Goal: Task Accomplishment & Management: Manage account settings

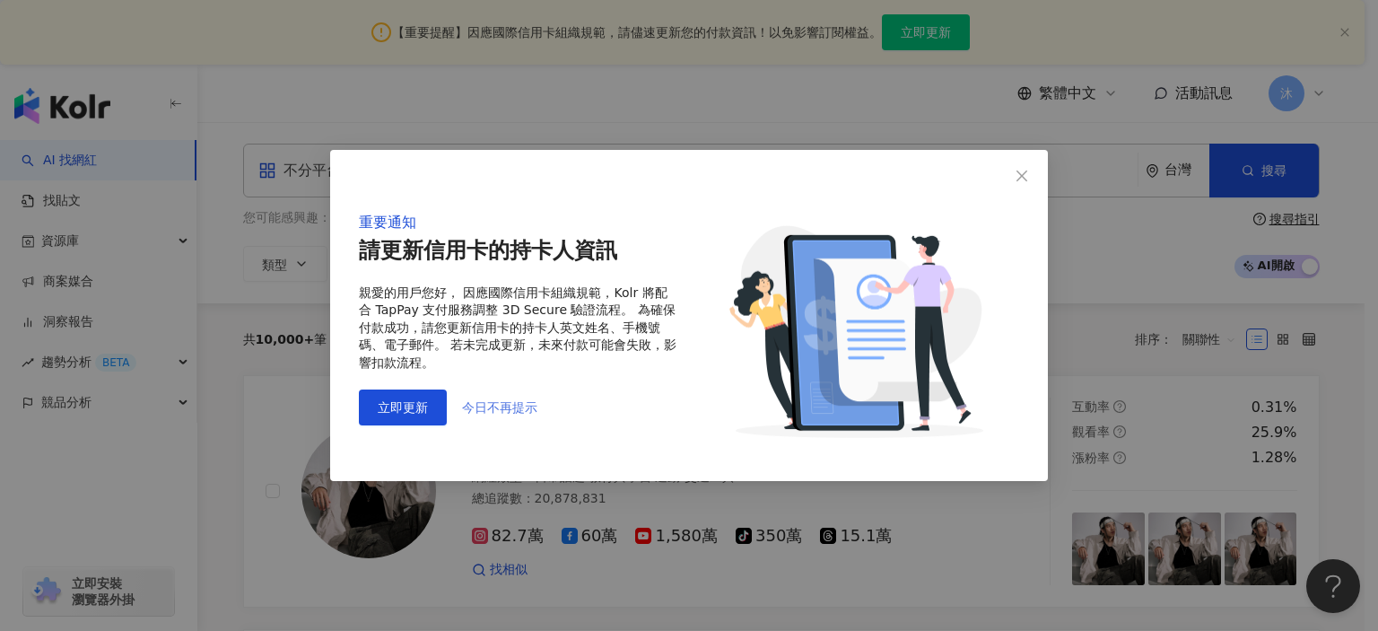
click at [501, 407] on span "今日不再提示" at bounding box center [499, 407] width 75 height 14
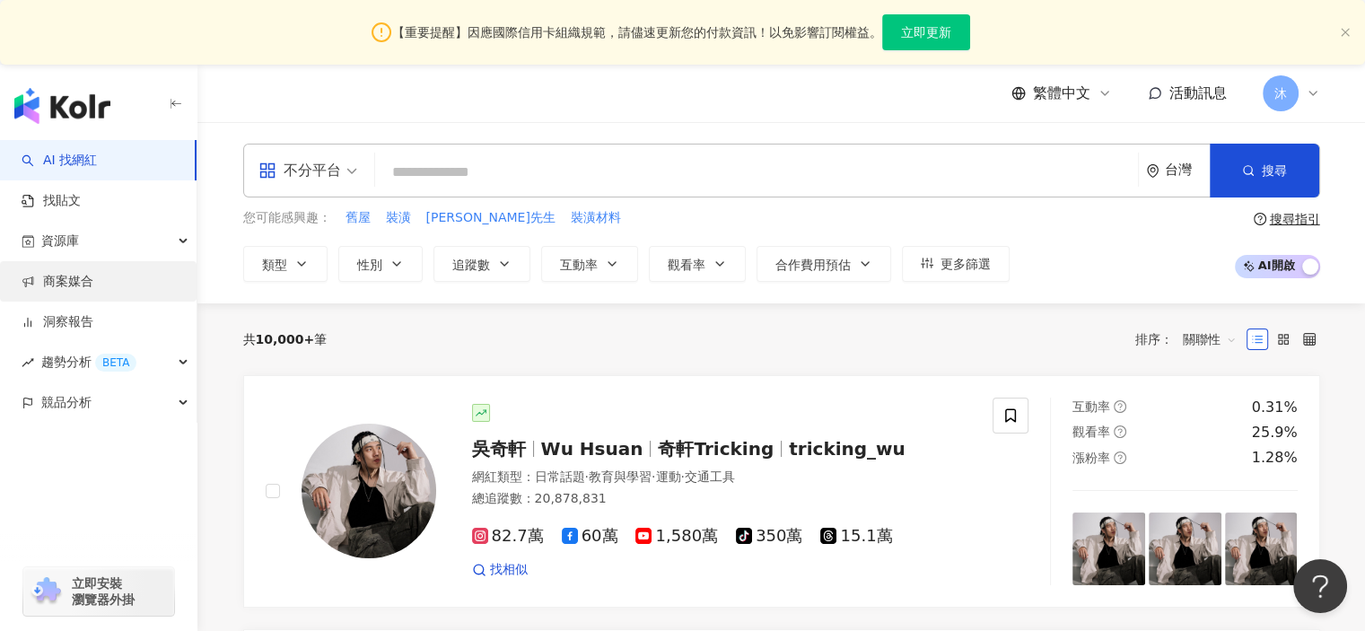
click at [83, 280] on link "商案媒合" at bounding box center [58, 282] width 72 height 18
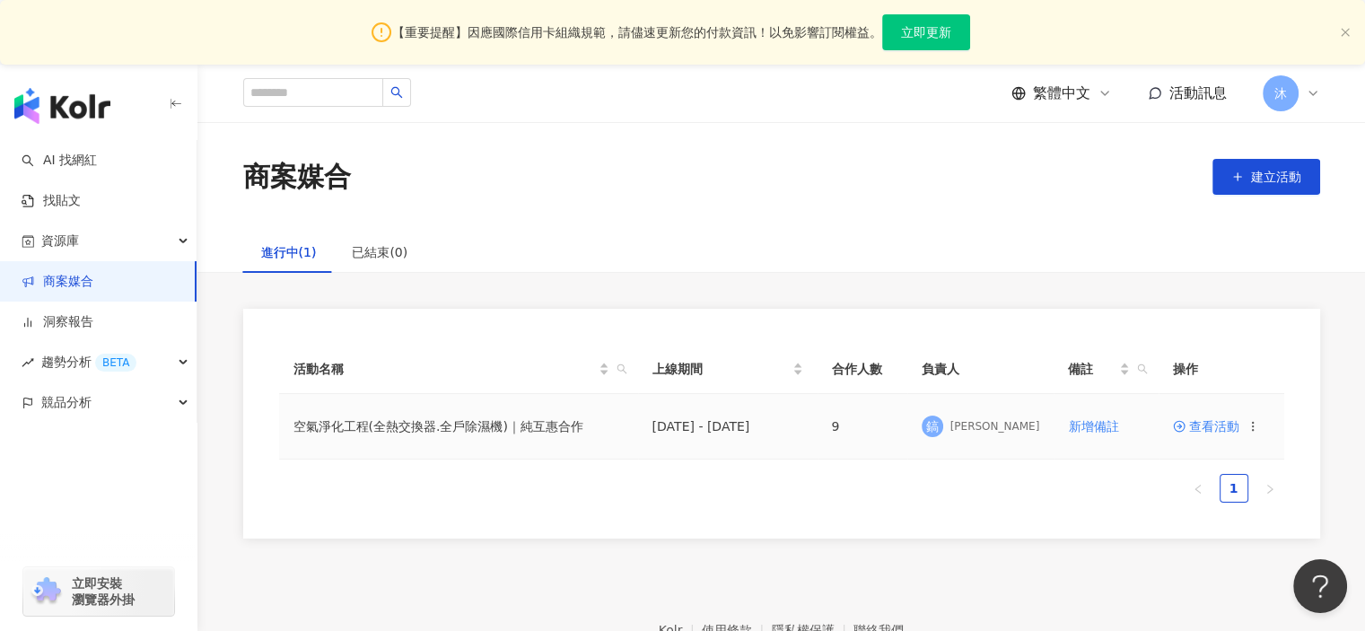
click at [551, 431] on td "空氣淨化工程(全熱交換器.全戶除濕機)｜純互惠合作" at bounding box center [458, 426] width 359 height 65
click at [1208, 430] on span "查看活動" at bounding box center [1206, 426] width 66 height 13
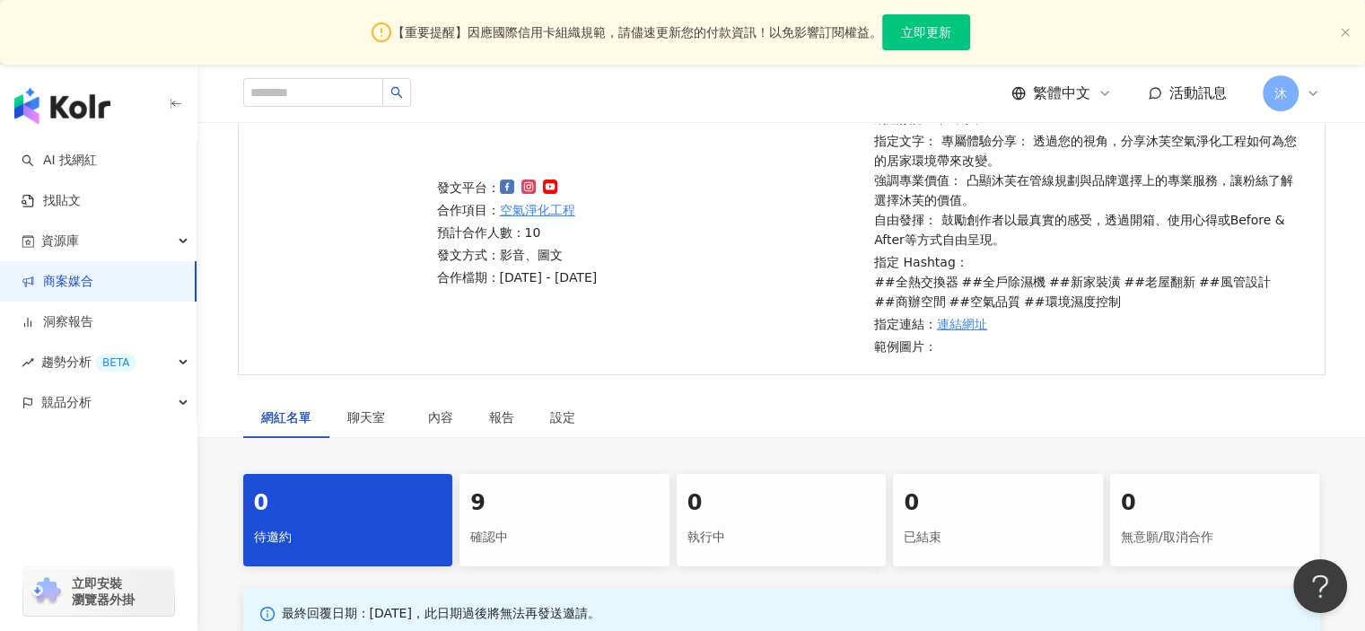
scroll to position [359, 0]
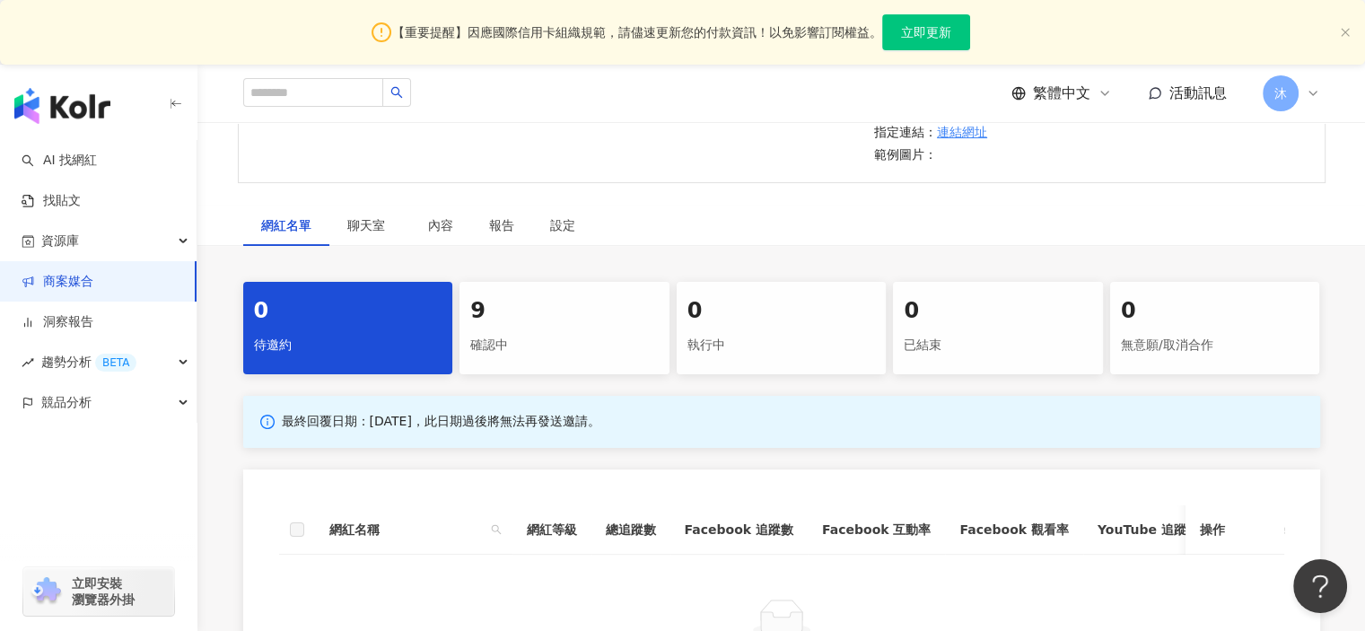
click at [656, 351] on div "確認中" at bounding box center [564, 345] width 188 height 31
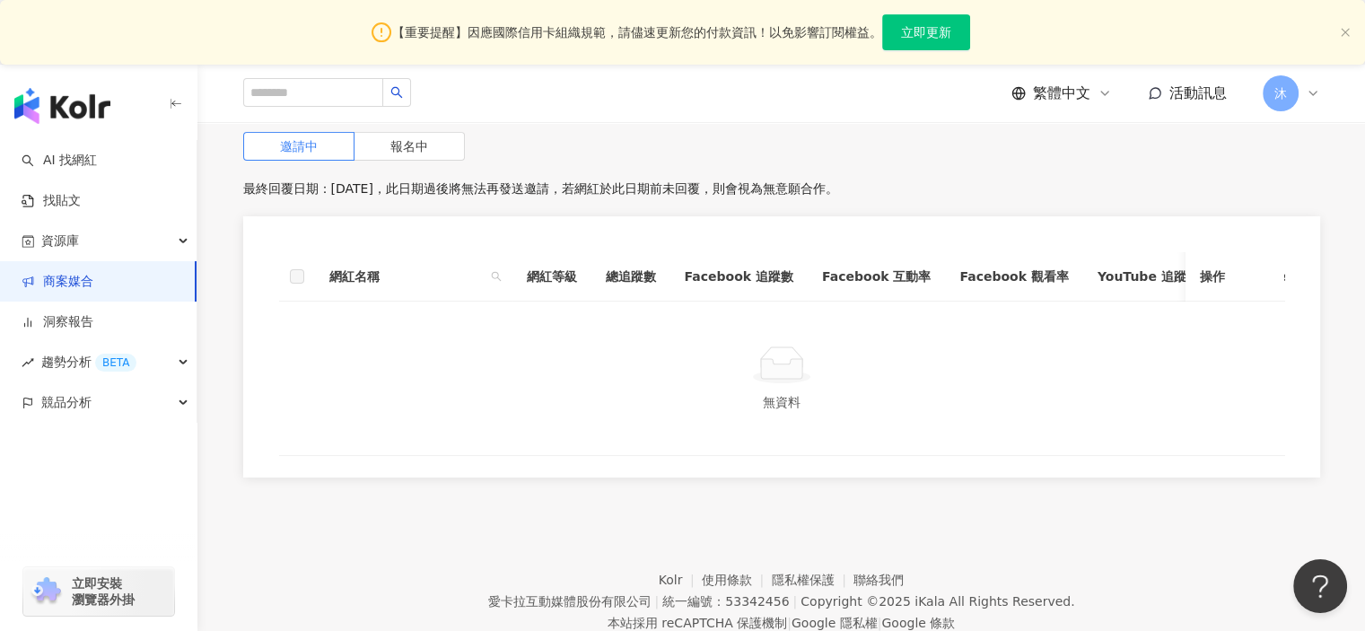
scroll to position [512, 0]
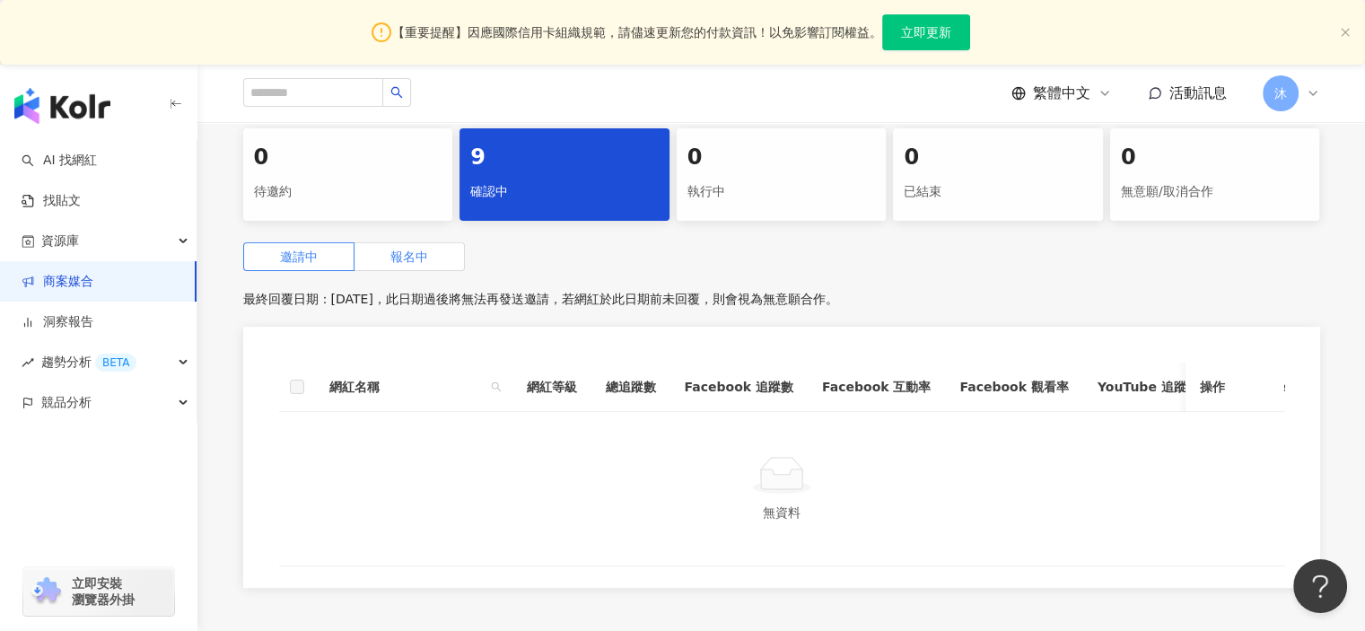
click at [420, 254] on span "報名中" at bounding box center [409, 256] width 38 height 14
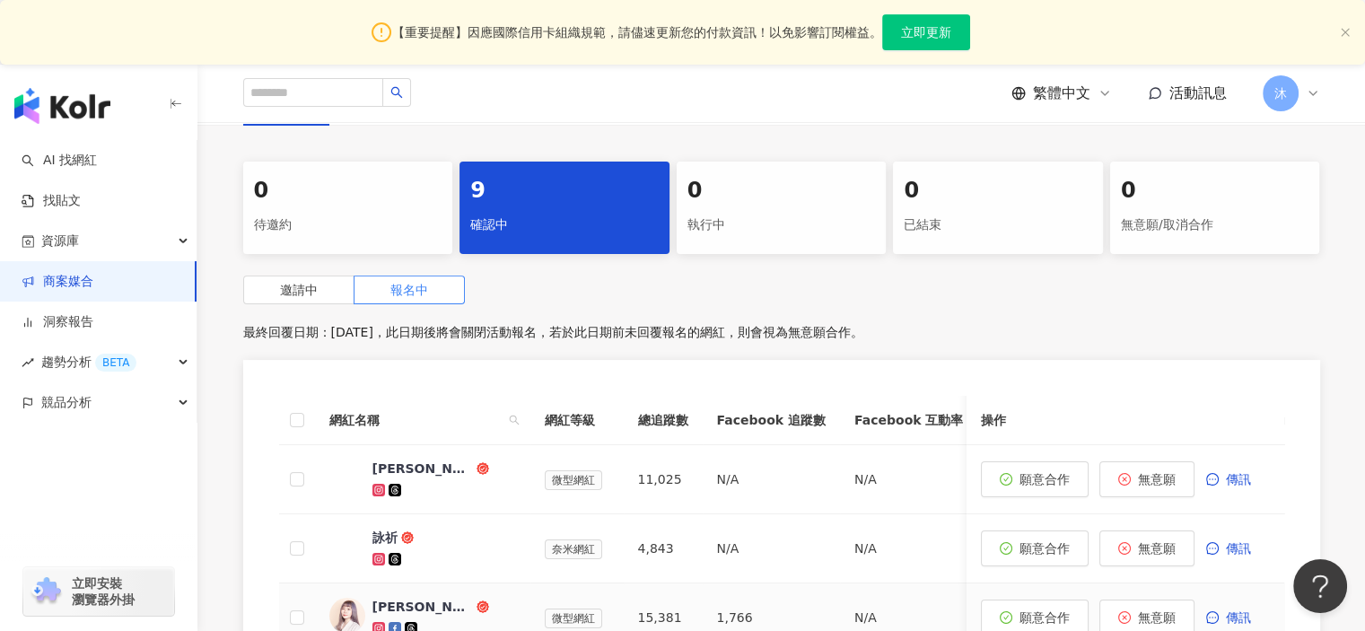
scroll to position [333, 0]
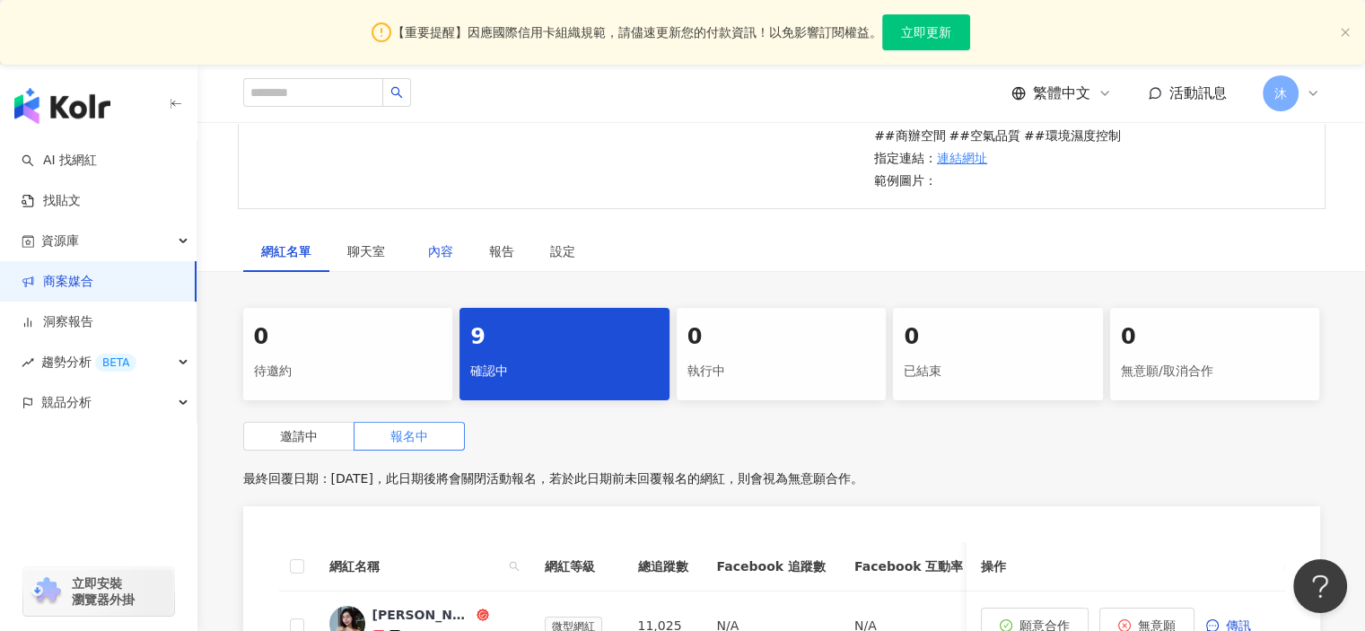
click at [442, 253] on div "內容" at bounding box center [440, 251] width 25 height 20
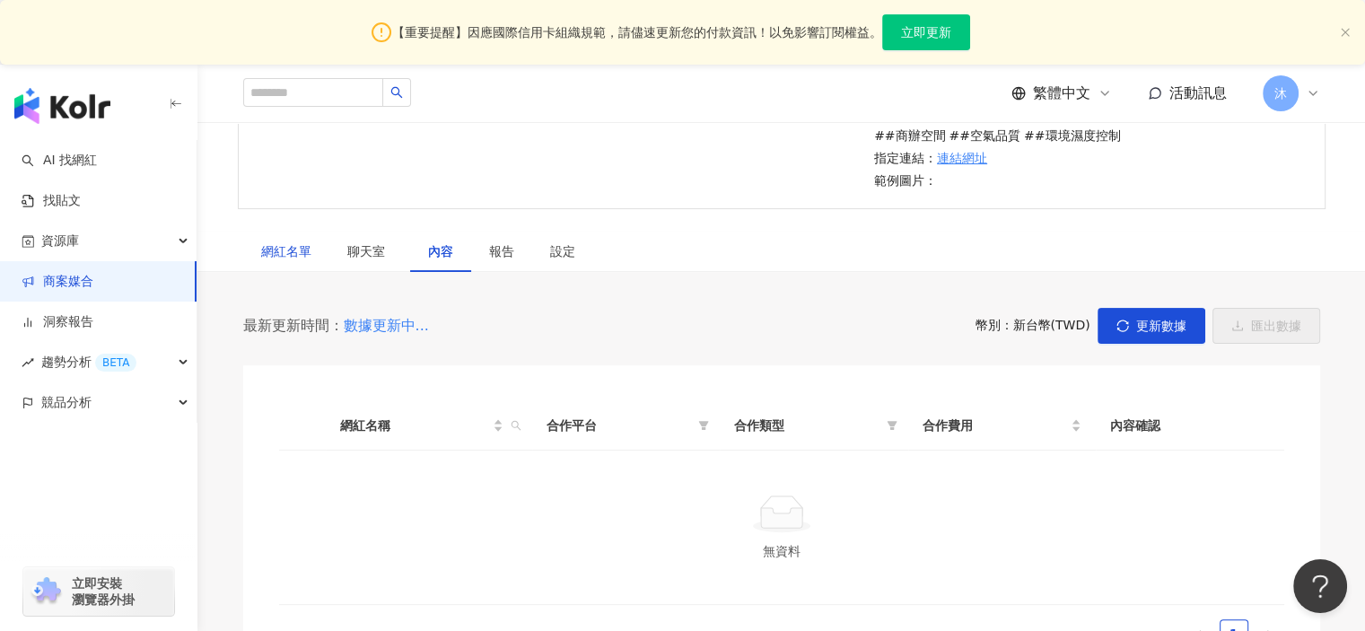
click at [287, 249] on div "網紅名單" at bounding box center [286, 251] width 50 height 20
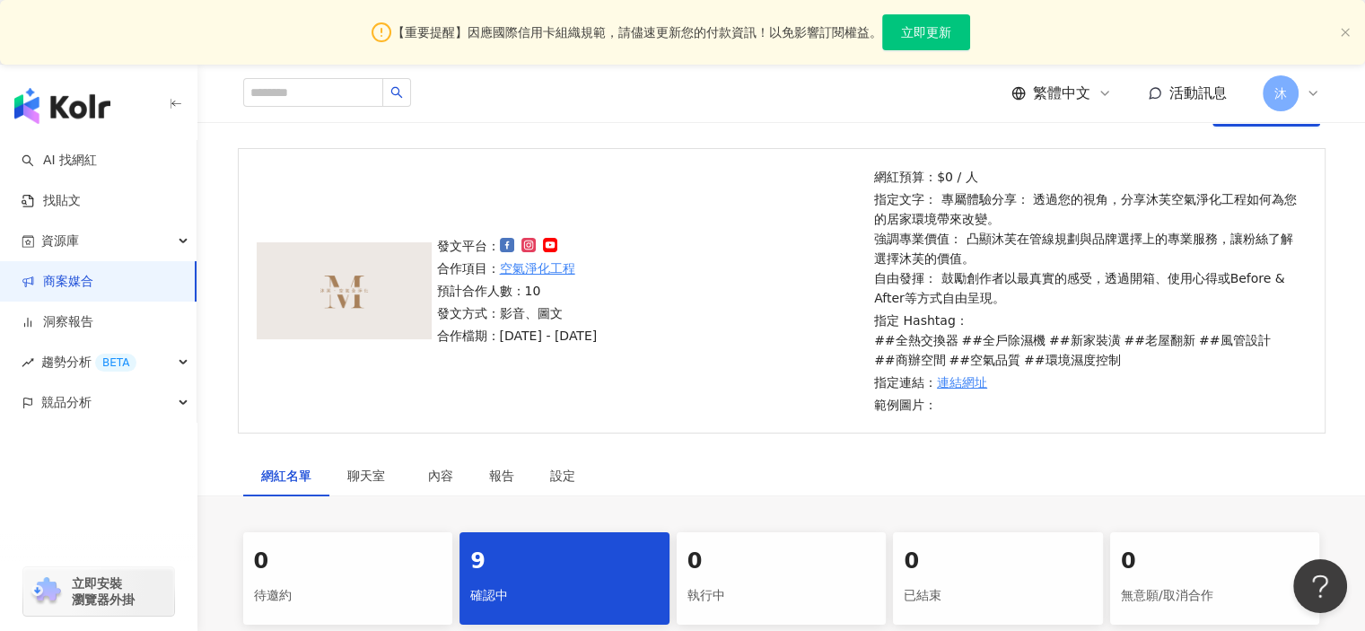
scroll to position [269, 0]
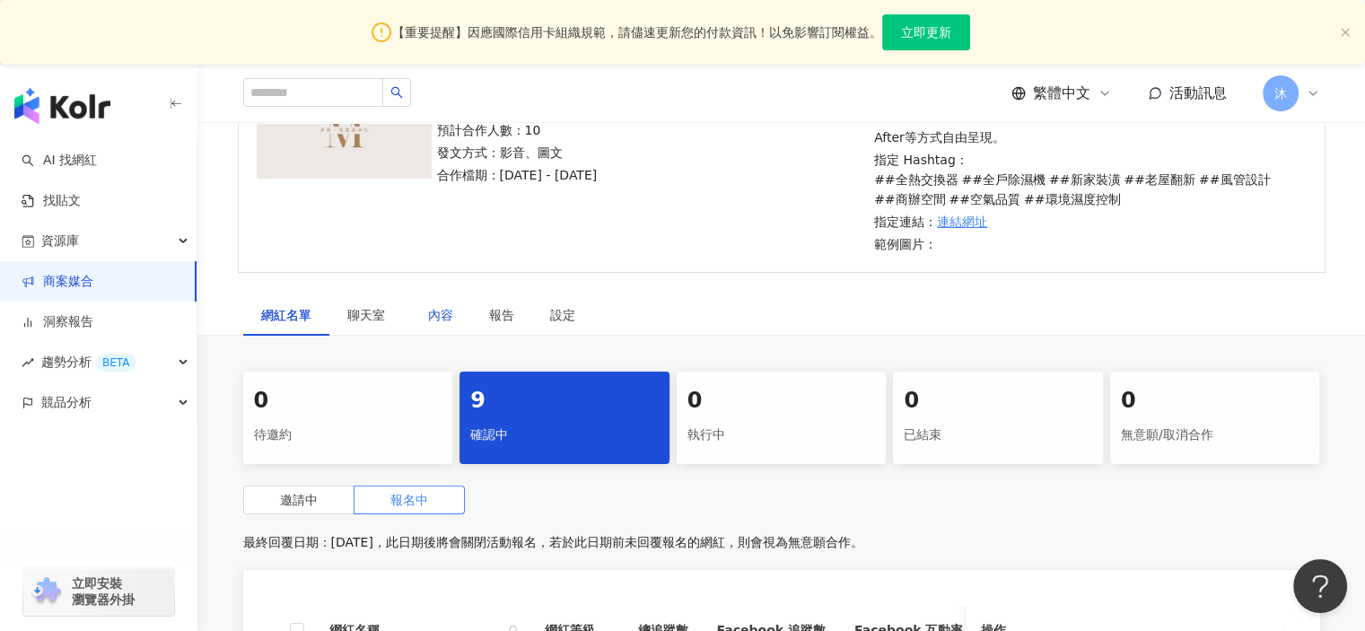
click at [447, 315] on div "內容" at bounding box center [440, 315] width 25 height 20
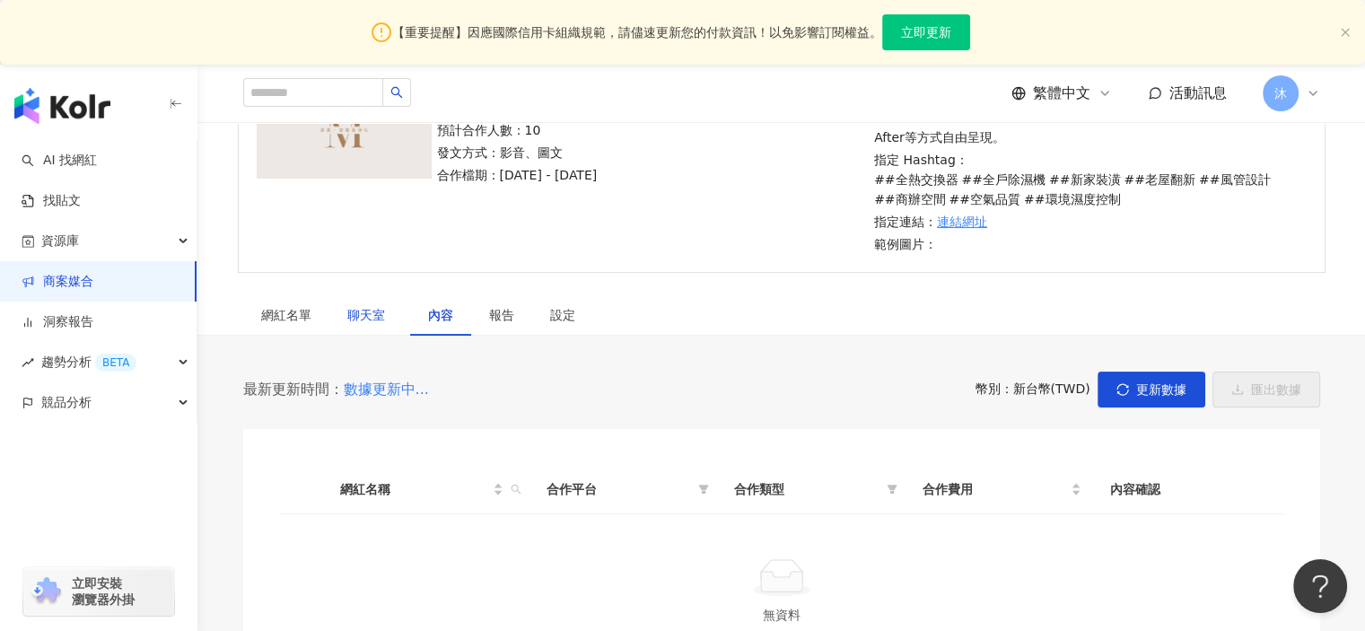
drag, startPoint x: 363, startPoint y: 316, endPoint x: 465, endPoint y: 315, distance: 101.4
click at [362, 316] on span "聊天室" at bounding box center [369, 315] width 45 height 13
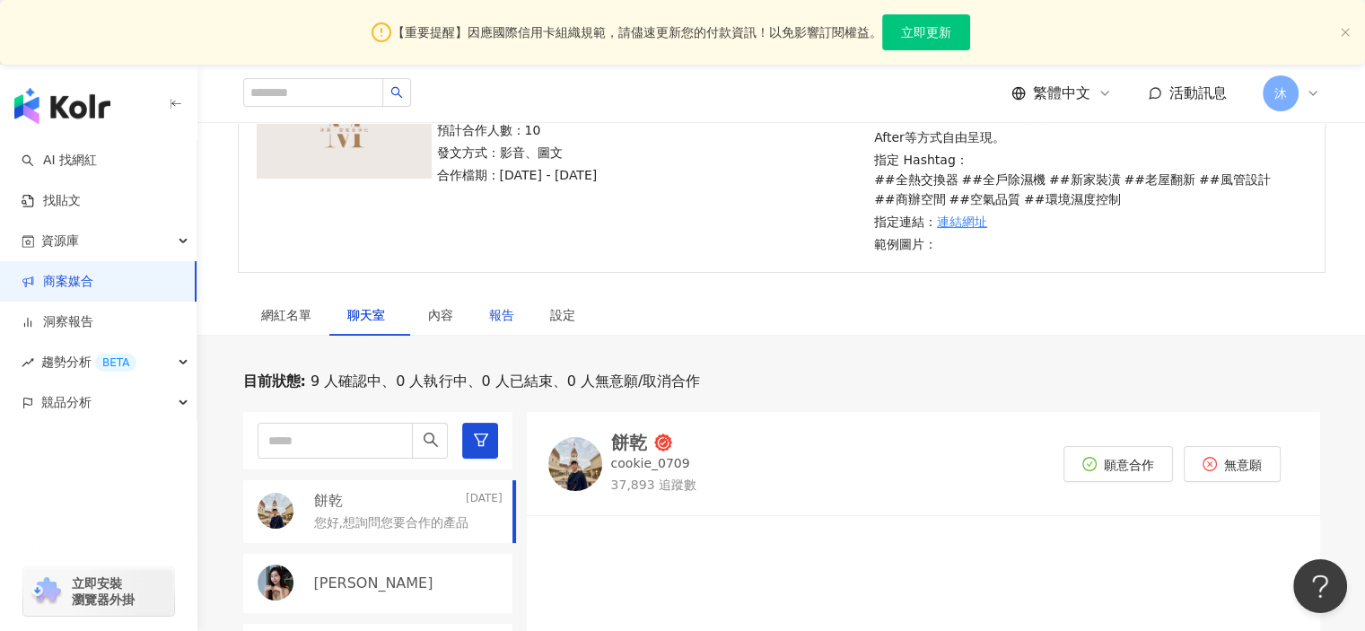
click at [502, 312] on div "報告" at bounding box center [501, 315] width 25 height 20
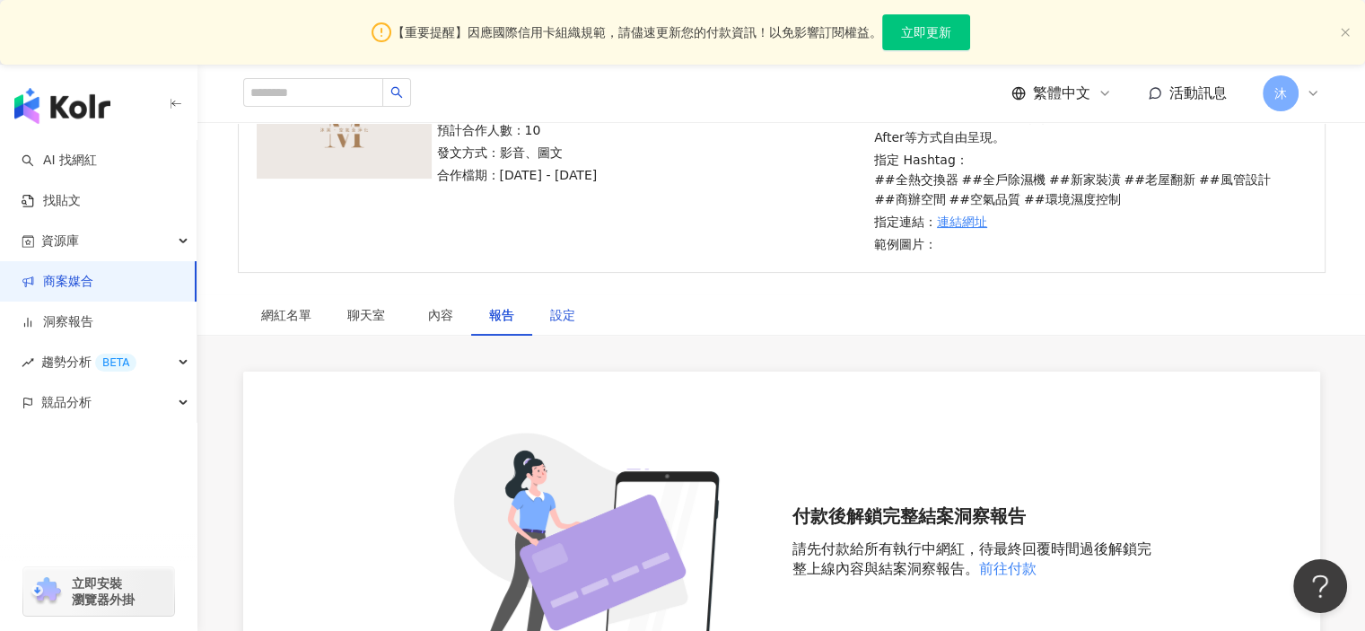
click at [554, 308] on div "設定" at bounding box center [562, 315] width 25 height 20
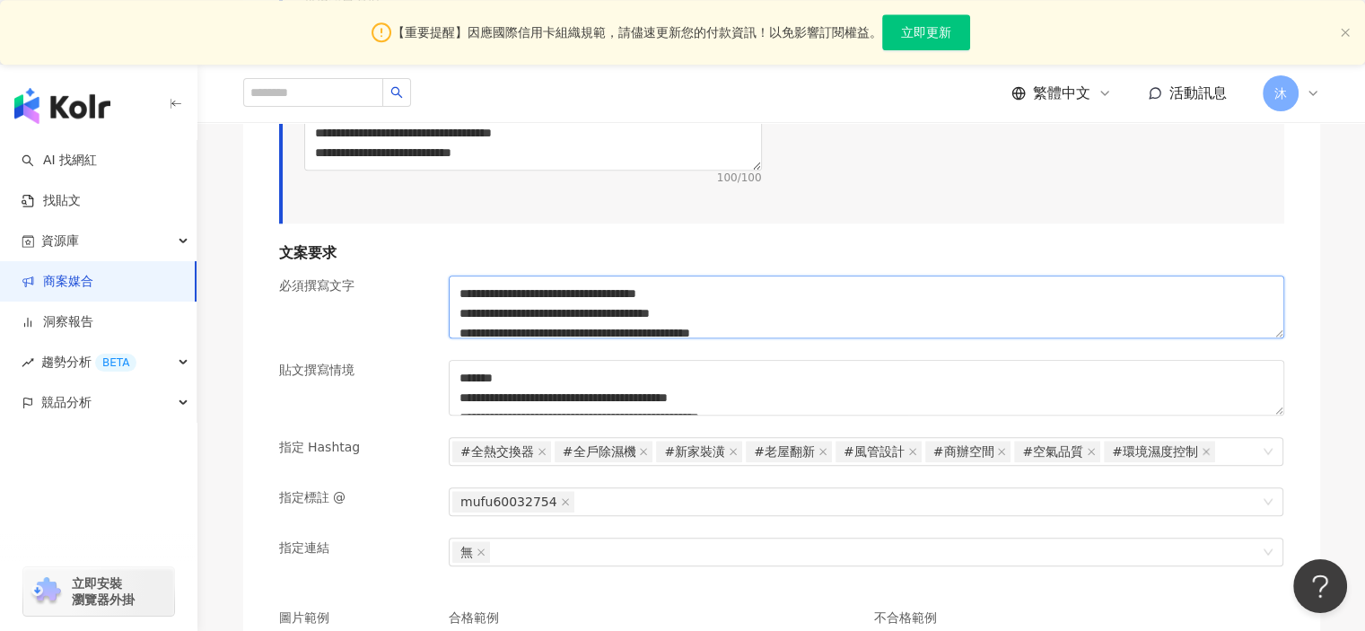
scroll to position [12, 0]
